Goal: Check status: Check status

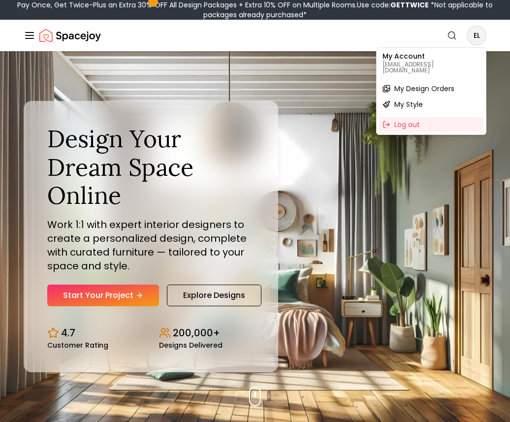
click at [428, 84] on span "My Design Orders" at bounding box center [424, 89] width 60 height 10
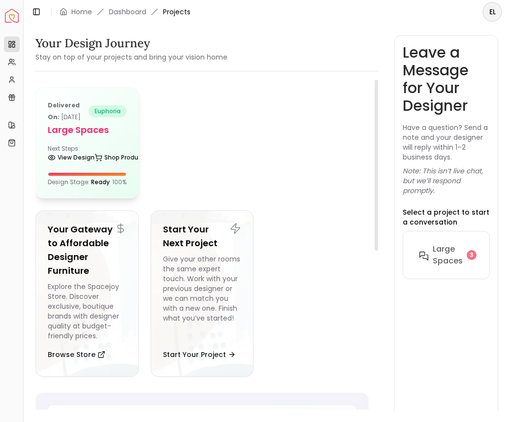
click at [87, 159] on div "Next Steps: View Design Shop Products" at bounding box center [87, 155] width 79 height 20
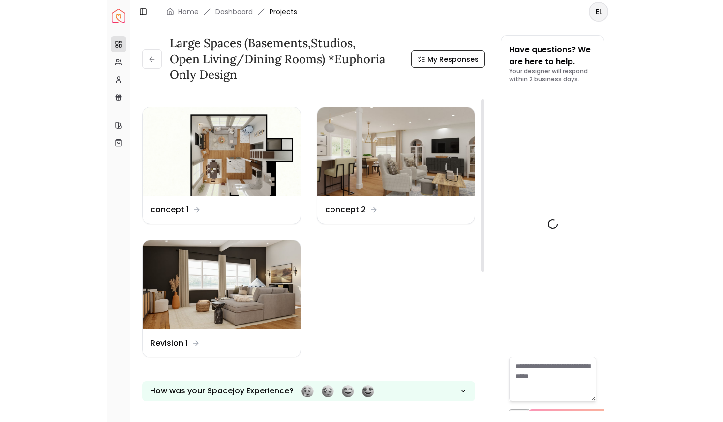
scroll to position [5101, 0]
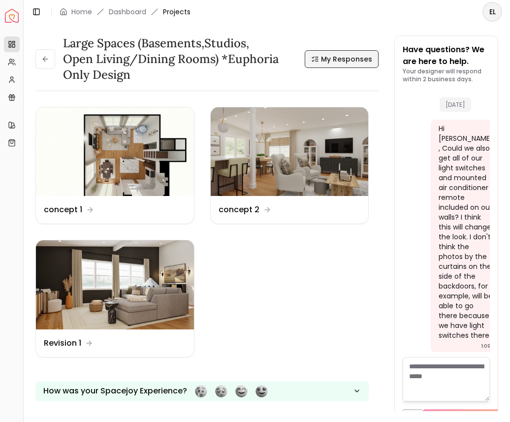
click at [362, 62] on span "My Responses" at bounding box center [346, 59] width 51 height 10
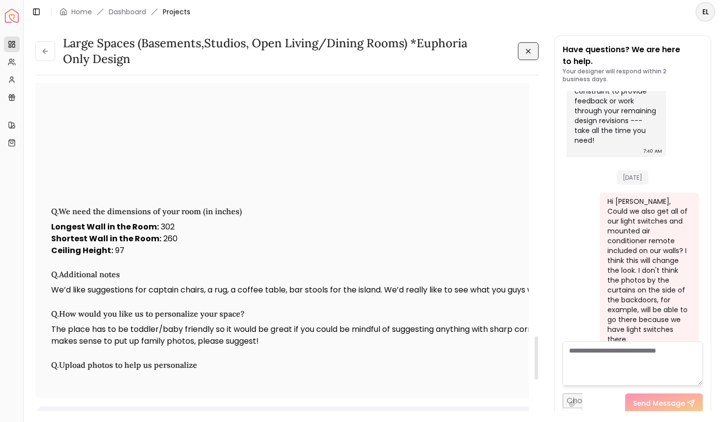
scroll to position [1920, 0]
click at [120, 253] on p "Ceiling Height : 97" at bounding box center [593, 250] width 1085 height 12
click at [273, 241] on p "Shortest Wall in the Room : 260" at bounding box center [593, 238] width 1085 height 12
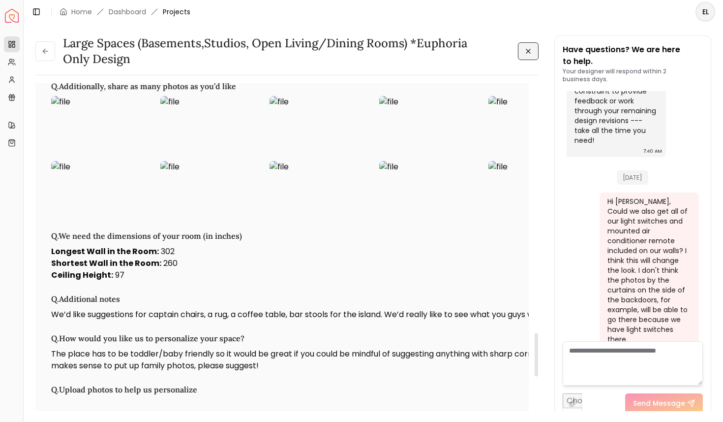
scroll to position [1897, 0]
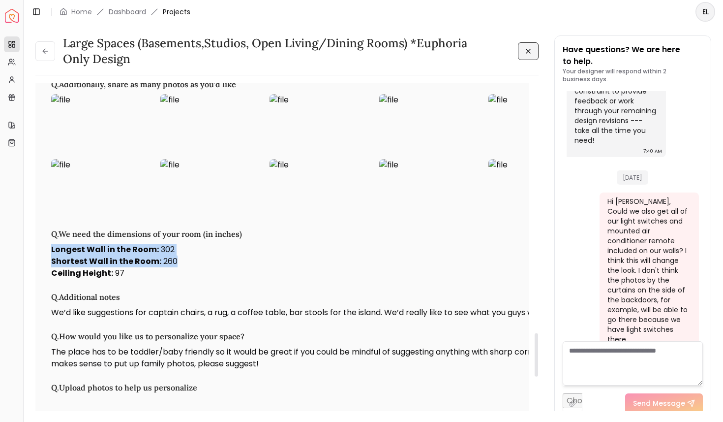
drag, startPoint x: 52, startPoint y: 252, endPoint x: 173, endPoint y: 265, distance: 121.7
click at [173, 265] on div "Longest Wall in the Room : 302 Shortest Wall in the Room : 260 Ceiling Height :…" at bounding box center [593, 260] width 1085 height 35
click at [245, 294] on h3 "Q. Additional notes" at bounding box center [593, 297] width 1085 height 12
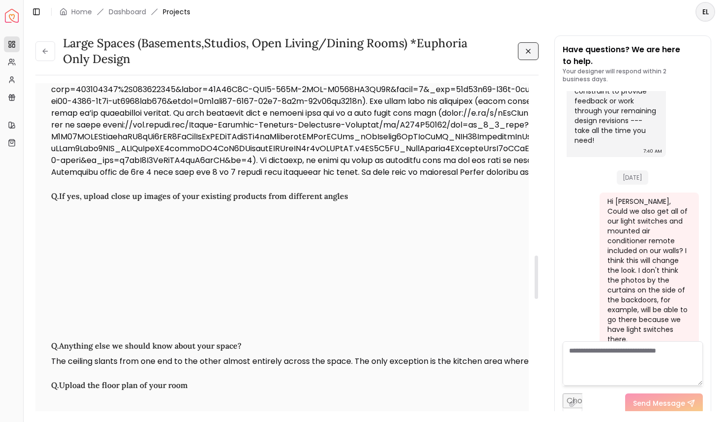
scroll to position [1306, 0]
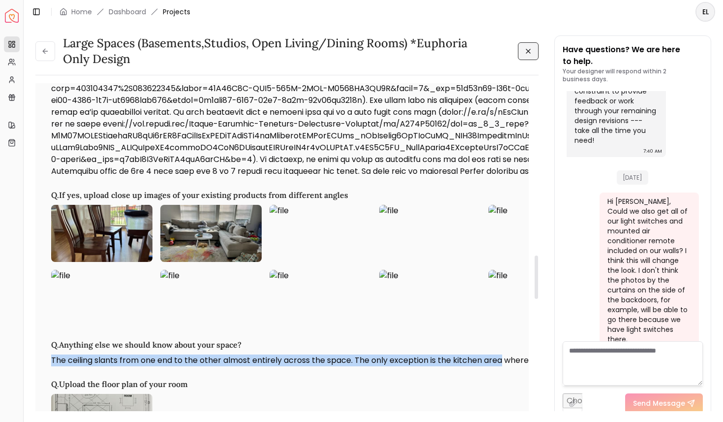
drag, startPoint x: 52, startPoint y: 367, endPoint x: 503, endPoint y: 363, distance: 451.5
click at [503, 363] on p "The ceiling slants from one end to the other almost entirely across the space. …" at bounding box center [593, 360] width 1085 height 12
copy p "The ceiling slants from one end to the other almost entirely across the space. …"
click at [509, 363] on p "The ceiling slants from one end to the other almost entirely across the space. …" at bounding box center [593, 360] width 1085 height 12
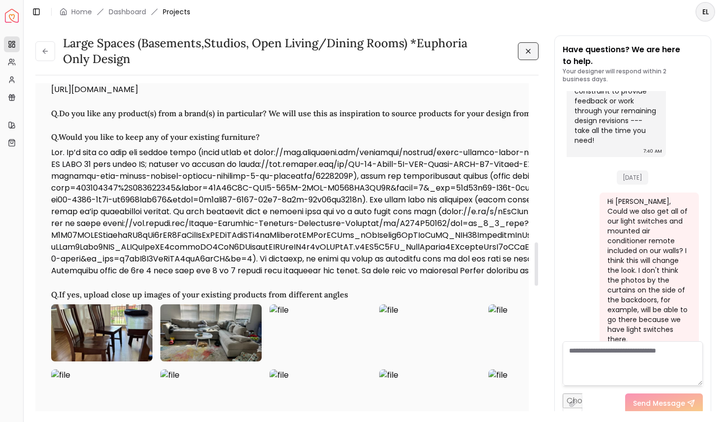
scroll to position [1206, 0]
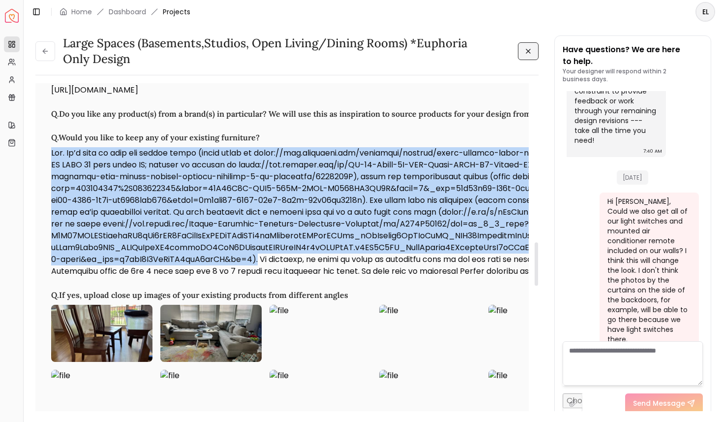
drag, startPoint x: 51, startPoint y: 146, endPoint x: 254, endPoint y: 268, distance: 237.6
click at [254, 268] on p at bounding box center [593, 212] width 1085 height 130
copy p "Lor. Ip’d sita co adip eli seddoe tempo (incid utlab et dolor://mag.aliquaeni.a…"
click at [337, 201] on p at bounding box center [593, 212] width 1085 height 130
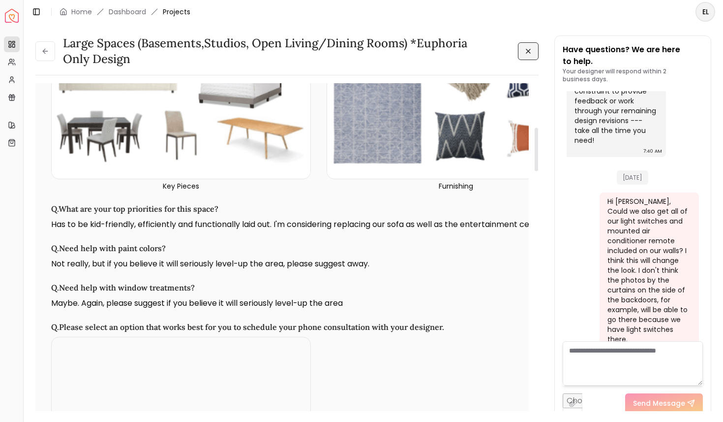
scroll to position [335, 0]
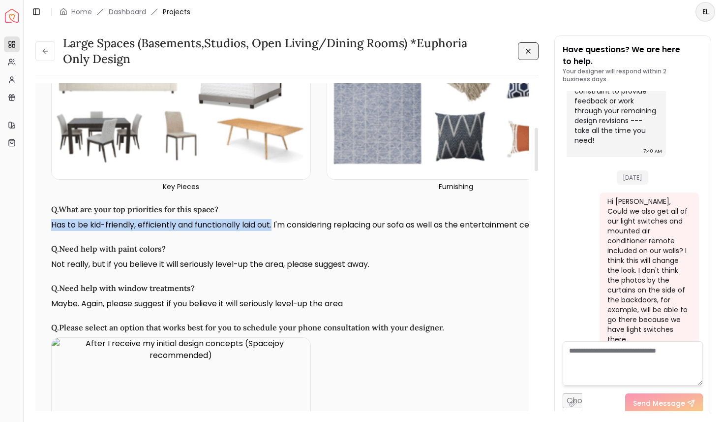
drag, startPoint x: 53, startPoint y: 224, endPoint x: 275, endPoint y: 226, distance: 222.8
click at [275, 226] on p "Has to be kid-friendly, efficiently and functionally laid out. I'm considering …" at bounding box center [593, 225] width 1085 height 12
copy p "Has to be kid-friendly, efficiently and functionally laid out."
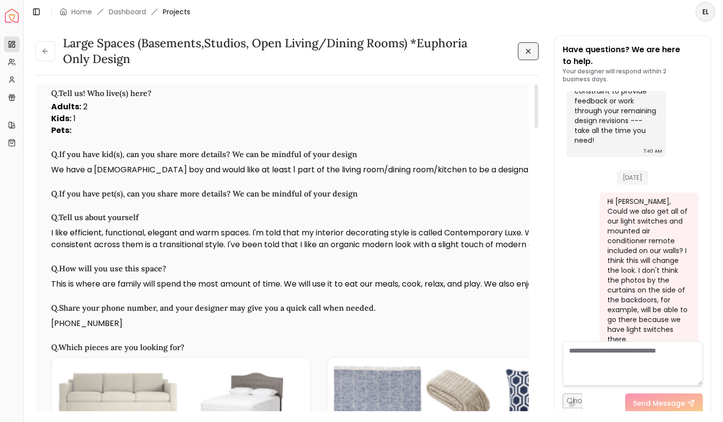
scroll to position [0, 0]
